Goal: Find specific page/section: Find specific page/section

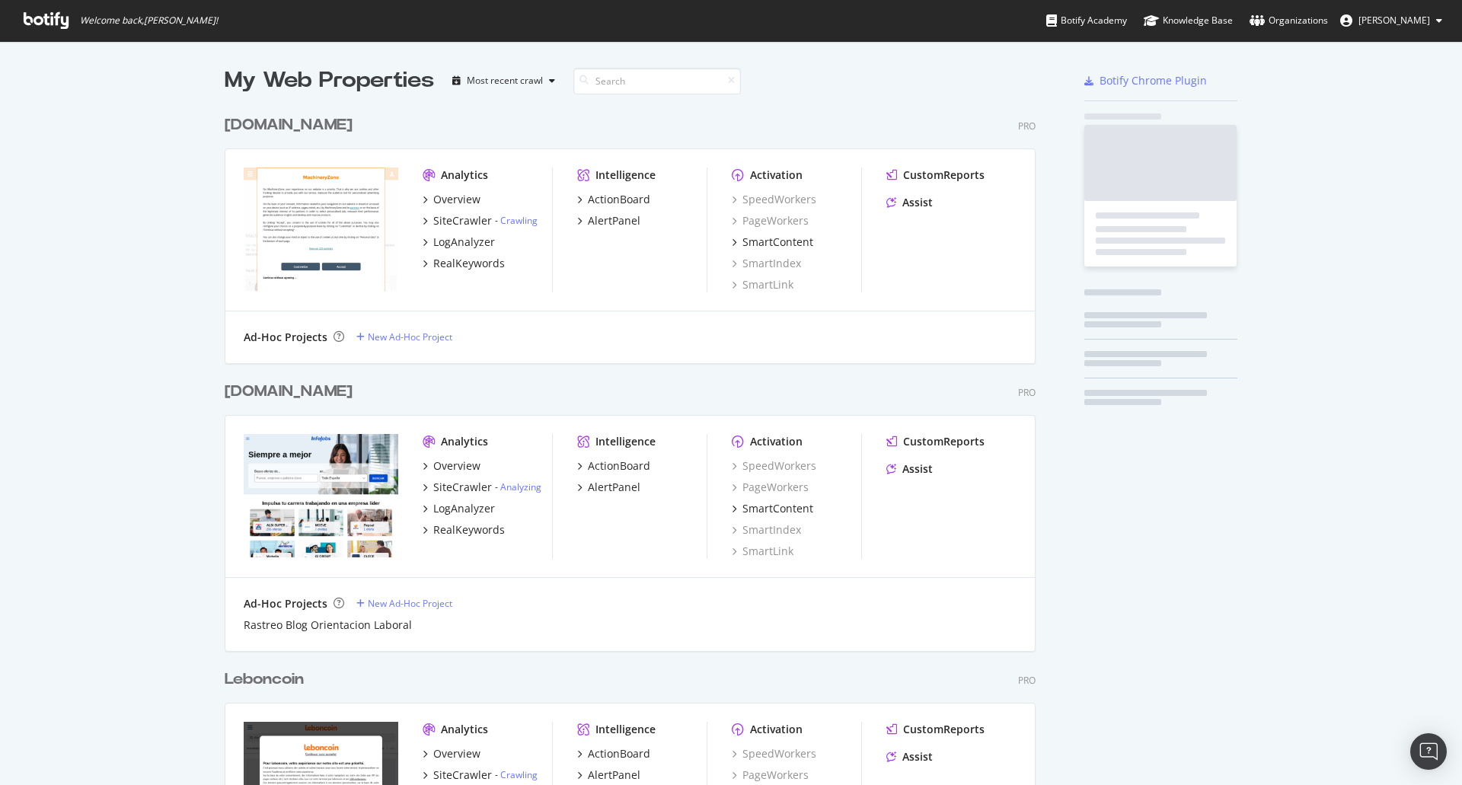
scroll to position [4472, 812]
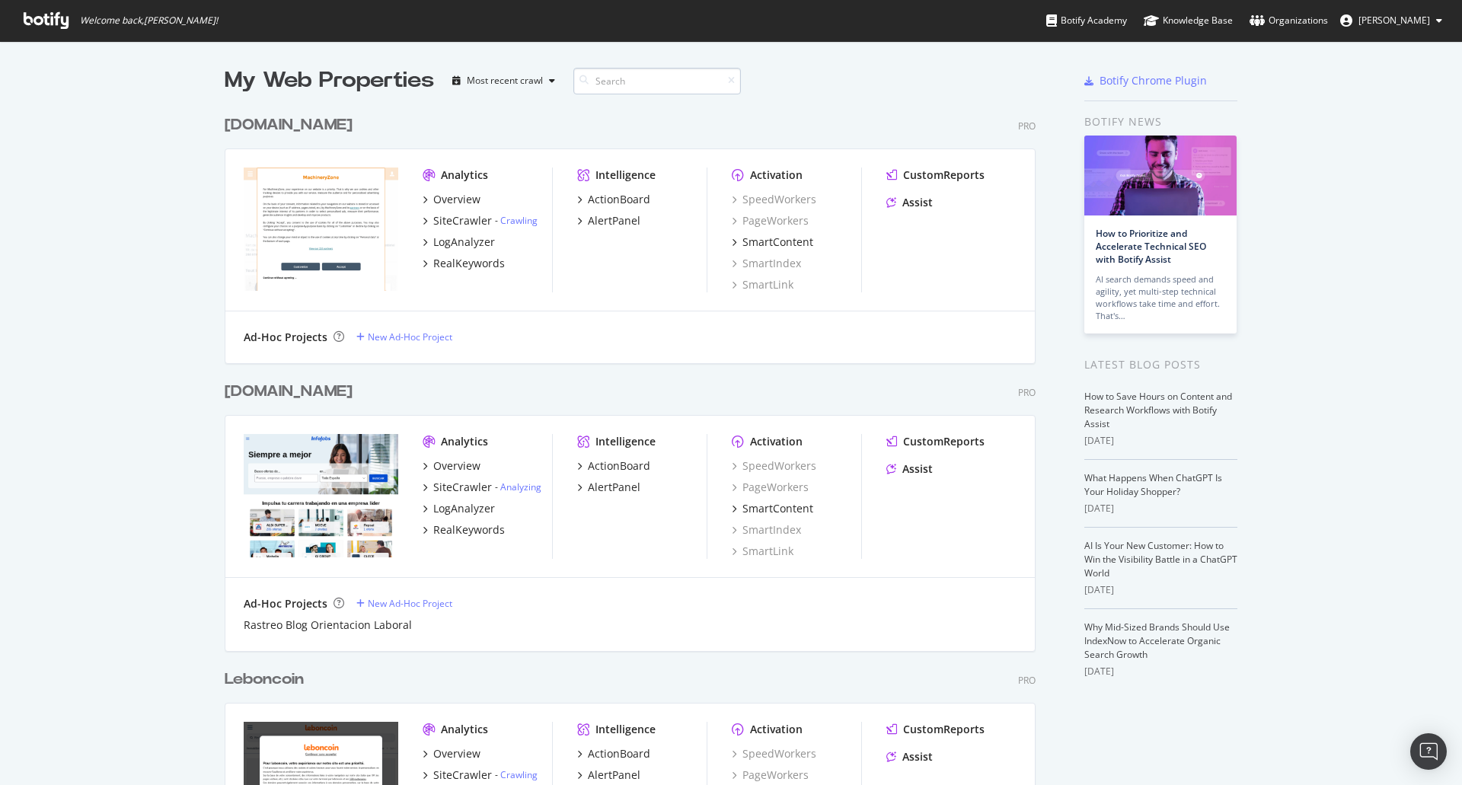
click at [637, 74] on input at bounding box center [657, 81] width 168 height 27
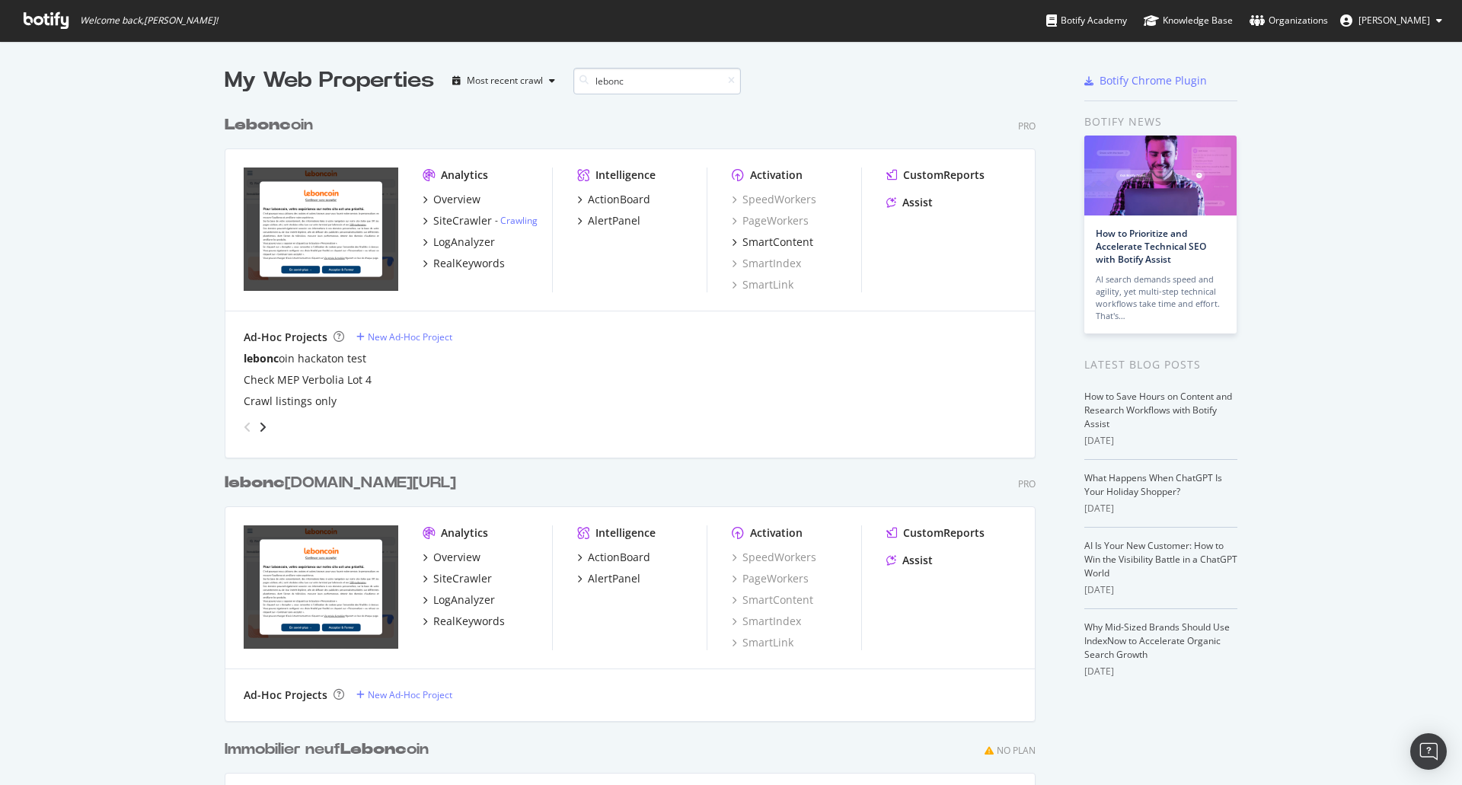
scroll to position [922, 812]
drag, startPoint x: 619, startPoint y: 78, endPoint x: 505, endPoint y: 62, distance: 115.2
click at [505, 62] on div "My Web Properties Most recent crawl lebonc Lebonc oin Pro Analytics Overview Si…" at bounding box center [731, 547] width 1462 height 1013
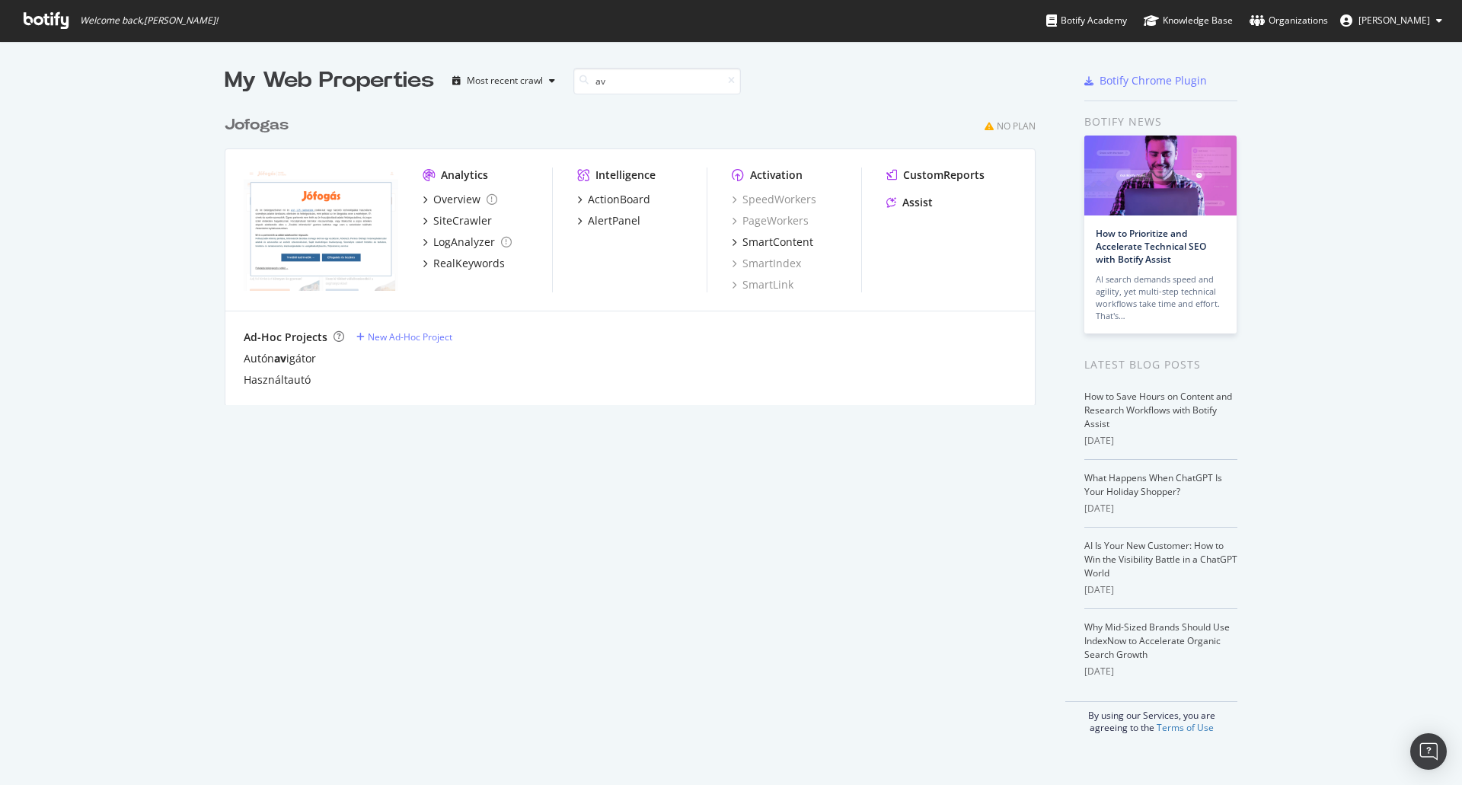
type input "a"
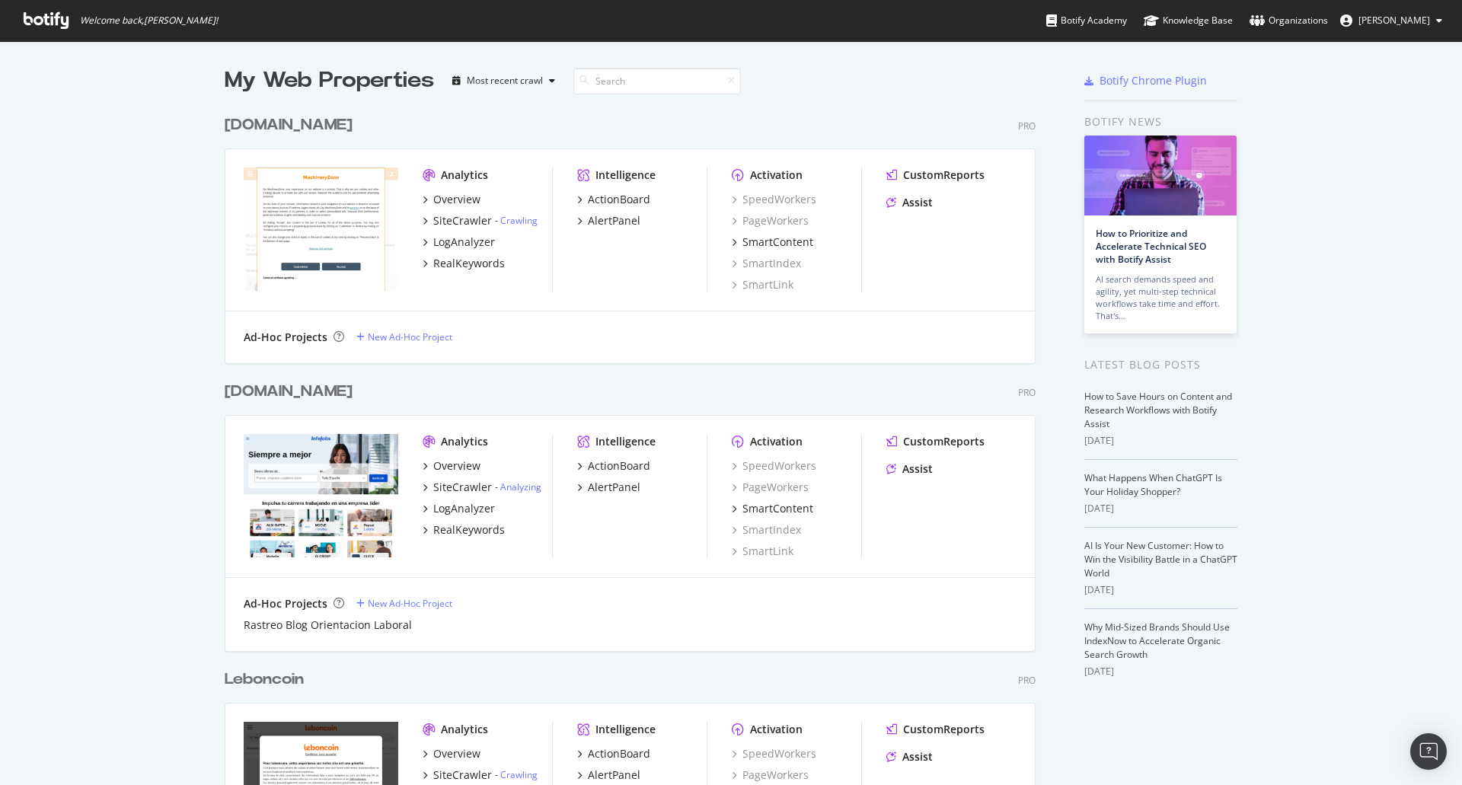
scroll to position [4472, 812]
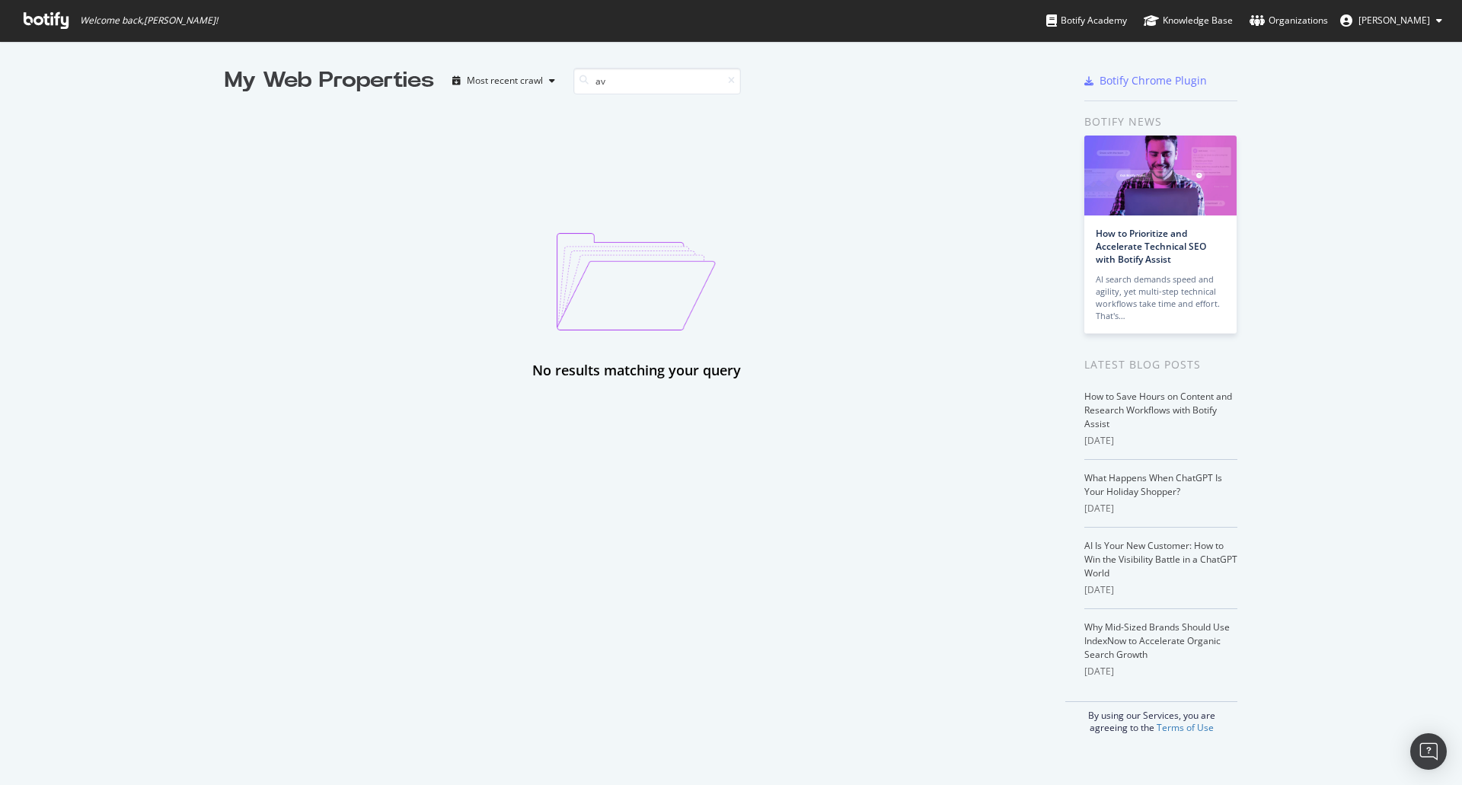
type input "a"
